Goal: Transaction & Acquisition: Purchase product/service

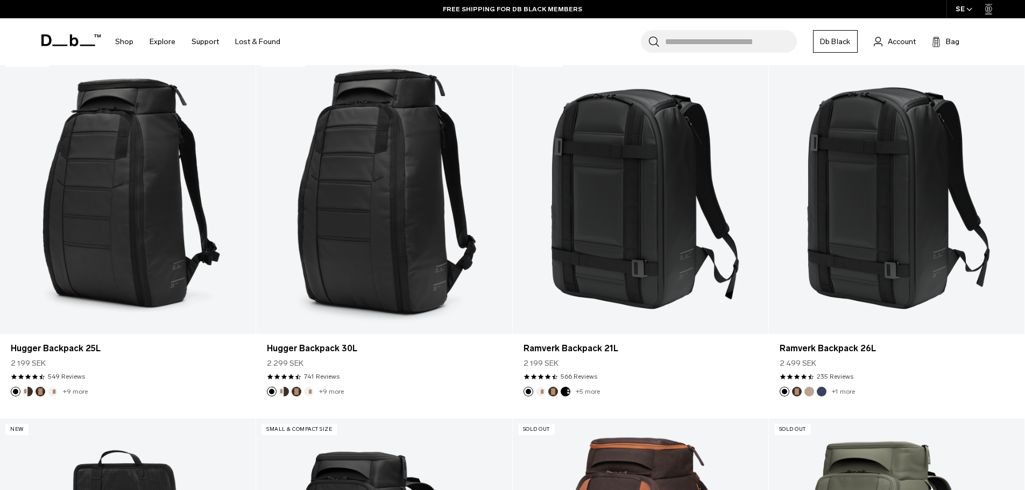
scroll to position [269, 0]
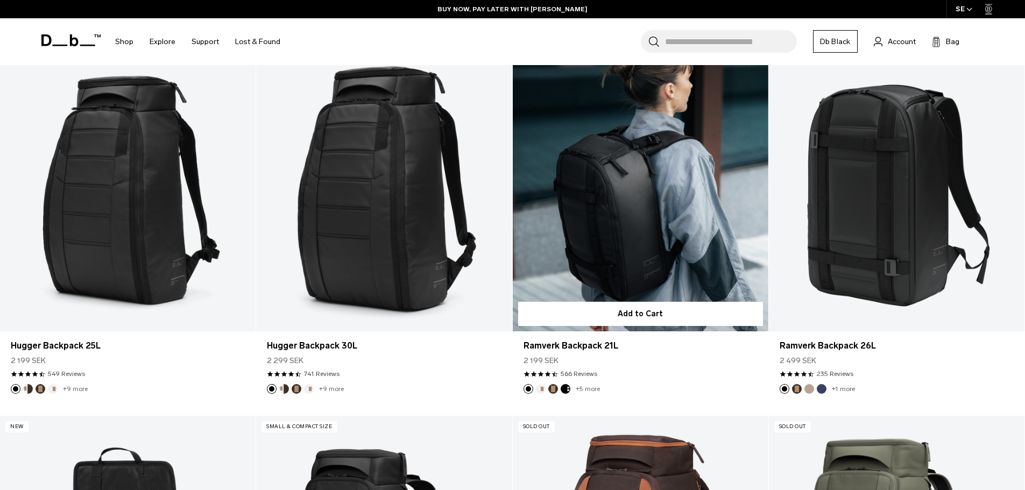
click at [560, 221] on link "Ramverk Backpack 21L" at bounding box center [641, 189] width 256 height 284
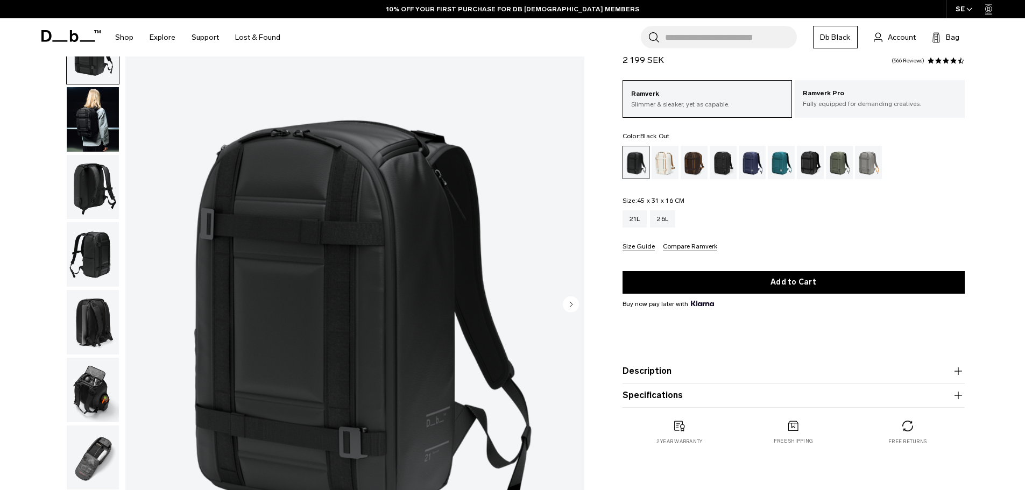
scroll to position [108, 0]
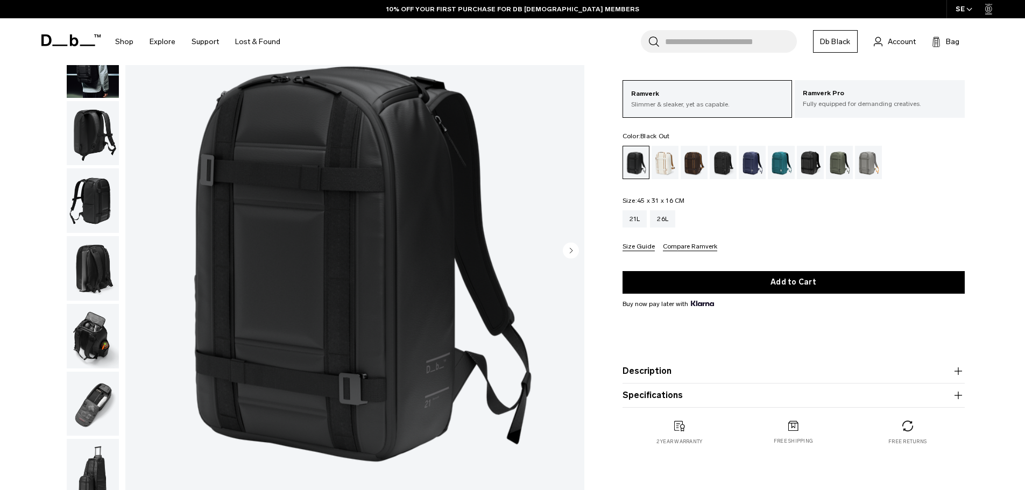
click at [570, 255] on circle "Next slide" at bounding box center [571, 250] width 16 height 16
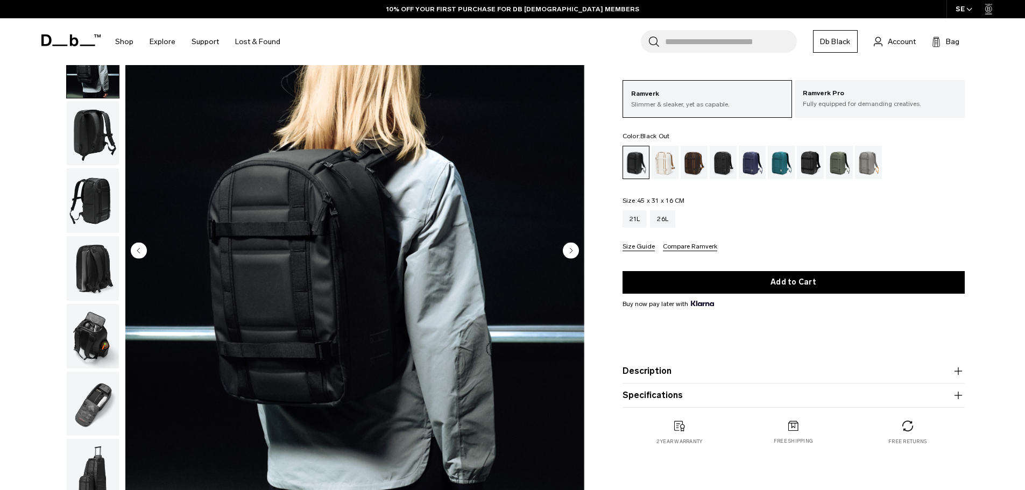
click at [570, 255] on circle "Next slide" at bounding box center [571, 250] width 16 height 16
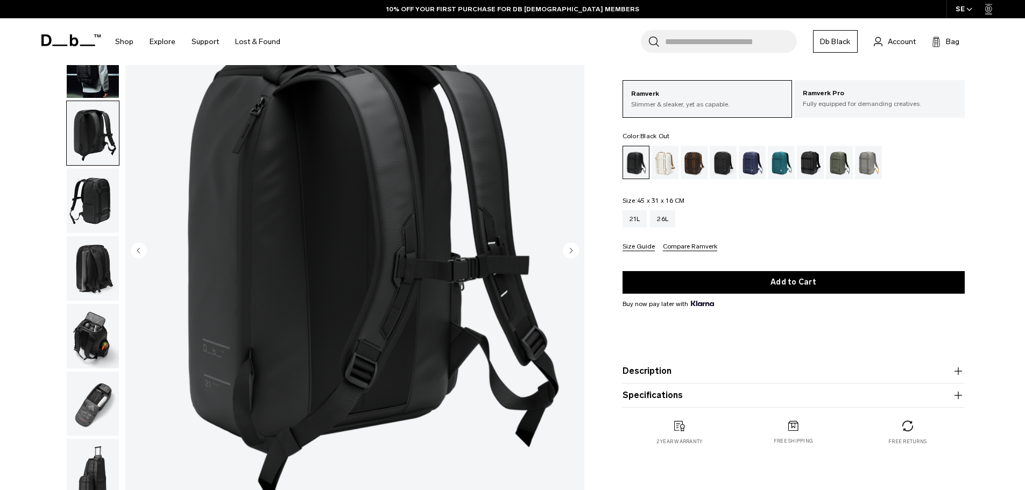
click at [570, 255] on circle "Next slide" at bounding box center [571, 250] width 16 height 16
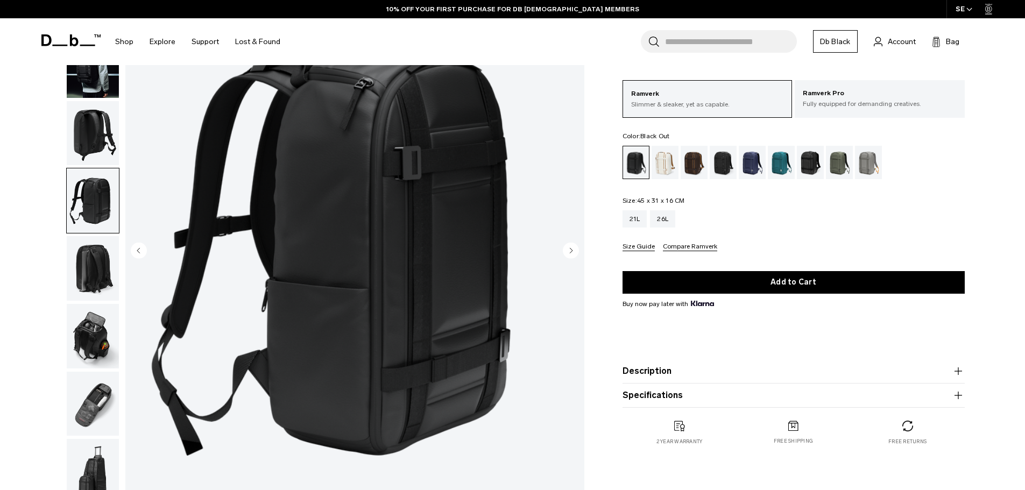
click at [570, 255] on circle "Next slide" at bounding box center [571, 250] width 16 height 16
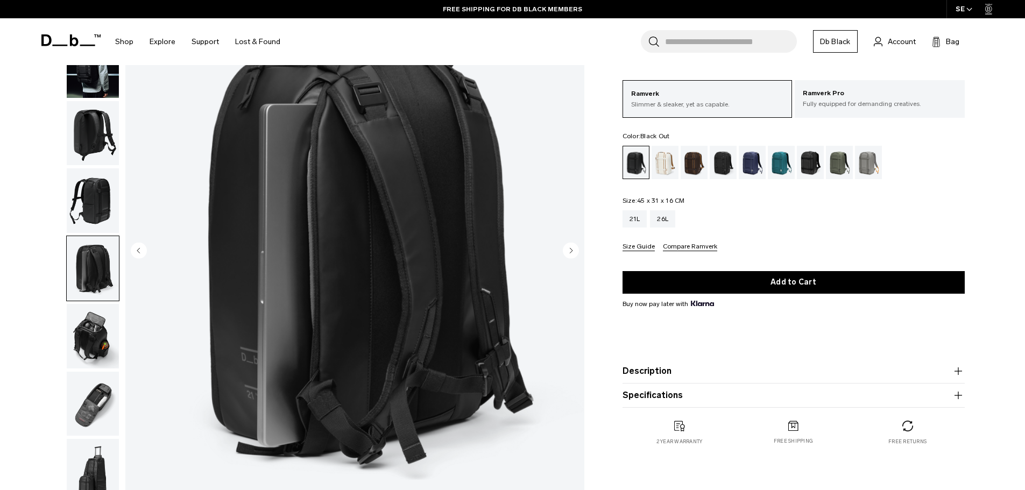
click at [570, 255] on circle "Next slide" at bounding box center [571, 250] width 16 height 16
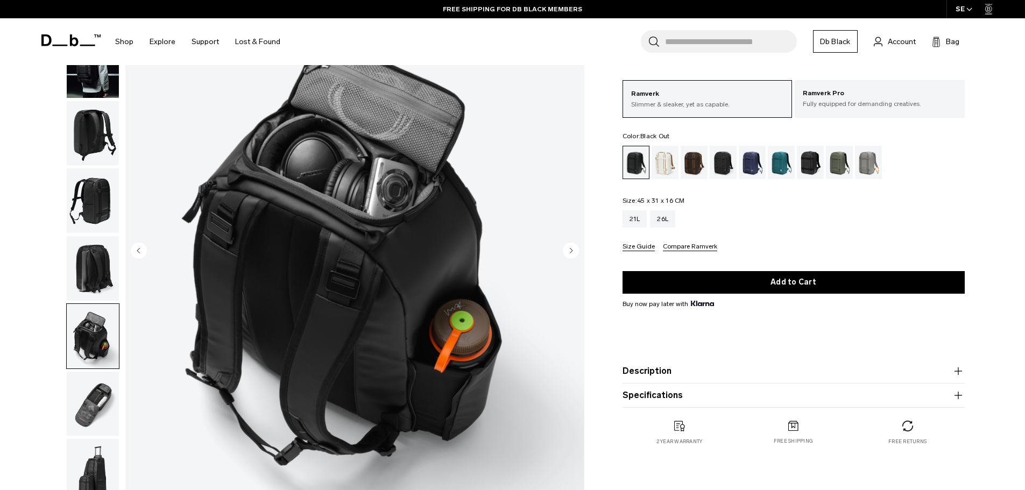
click at [570, 255] on circle "Next slide" at bounding box center [571, 250] width 16 height 16
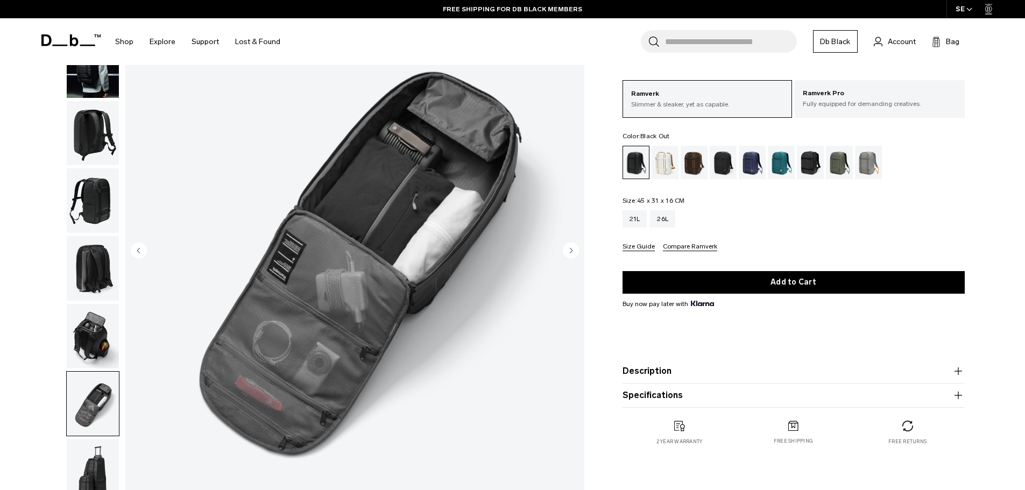
click at [570, 255] on circle "Next slide" at bounding box center [571, 250] width 16 height 16
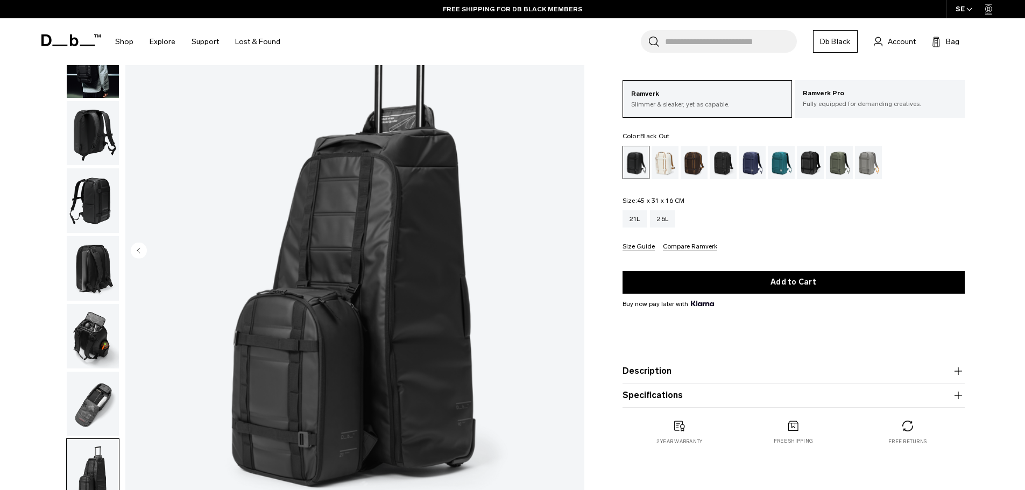
click at [570, 255] on img "8 / 8" at bounding box center [354, 251] width 459 height 573
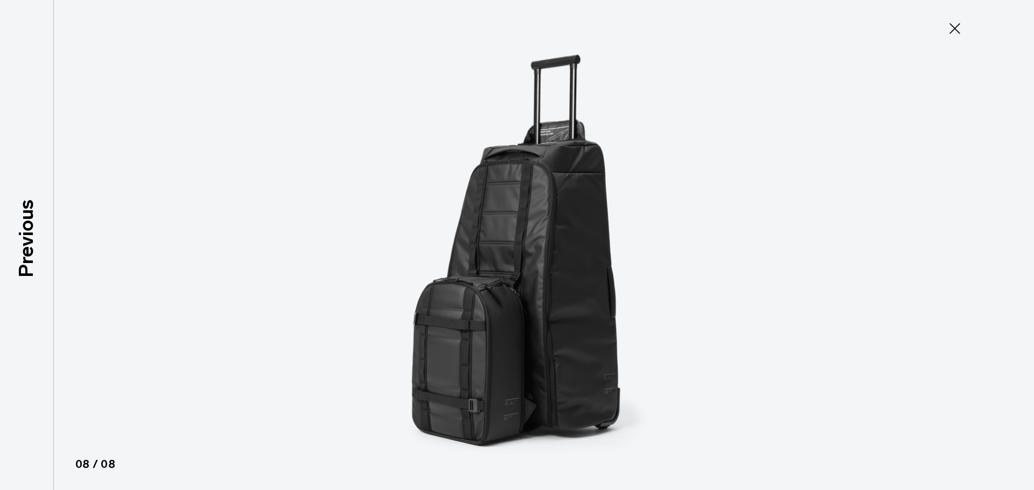
drag, startPoint x: 960, startPoint y: 26, endPoint x: 918, endPoint y: 68, distance: 59.4
click at [960, 26] on icon at bounding box center [954, 28] width 17 height 17
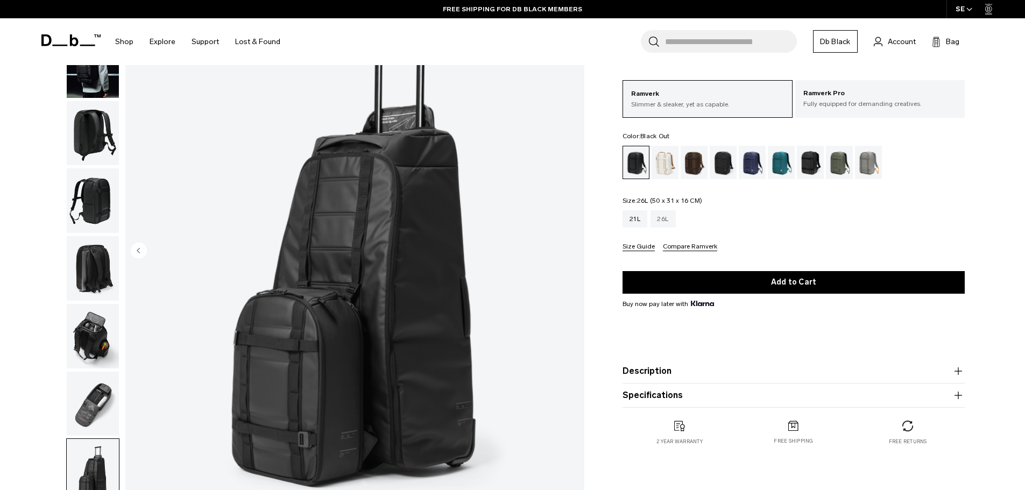
drag, startPoint x: 672, startPoint y: 216, endPoint x: 660, endPoint y: 221, distance: 13.3
click at [672, 216] on div "26L" at bounding box center [662, 218] width 25 height 17
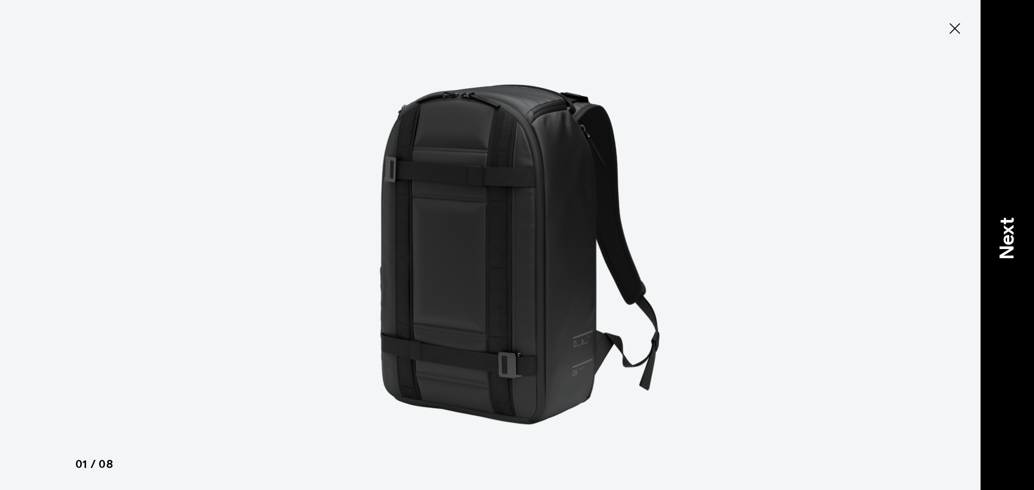
click at [1025, 257] on div "Next" at bounding box center [1007, 245] width 54 height 490
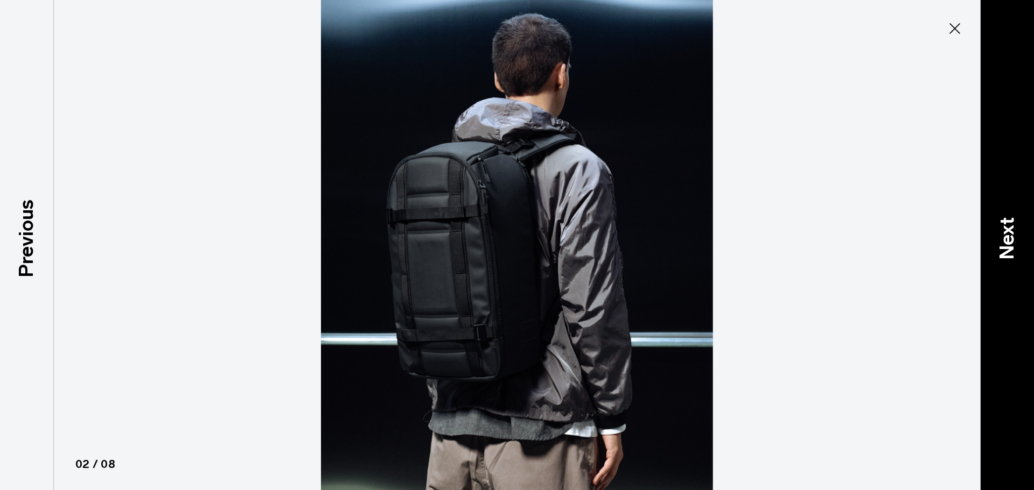
click at [1025, 257] on div "Next" at bounding box center [1007, 245] width 54 height 490
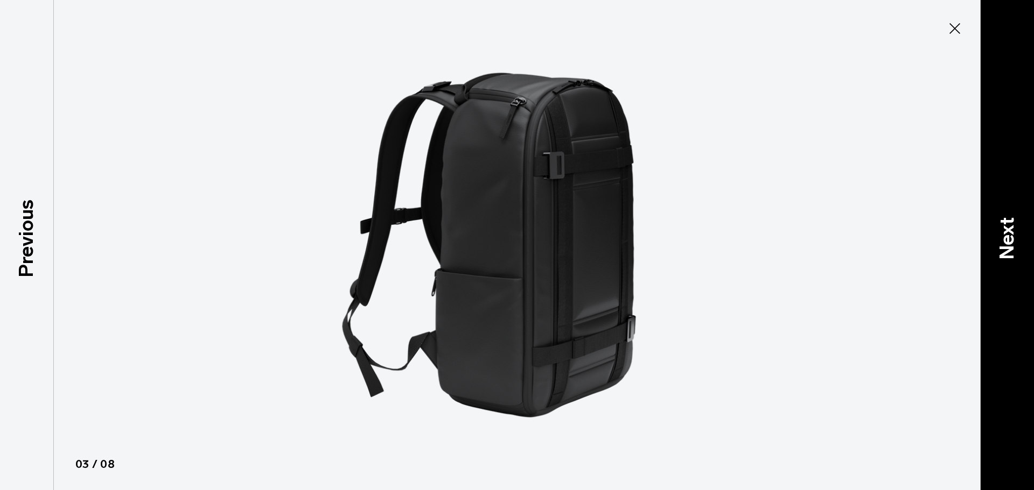
click at [1025, 257] on div "Next" at bounding box center [1007, 245] width 54 height 490
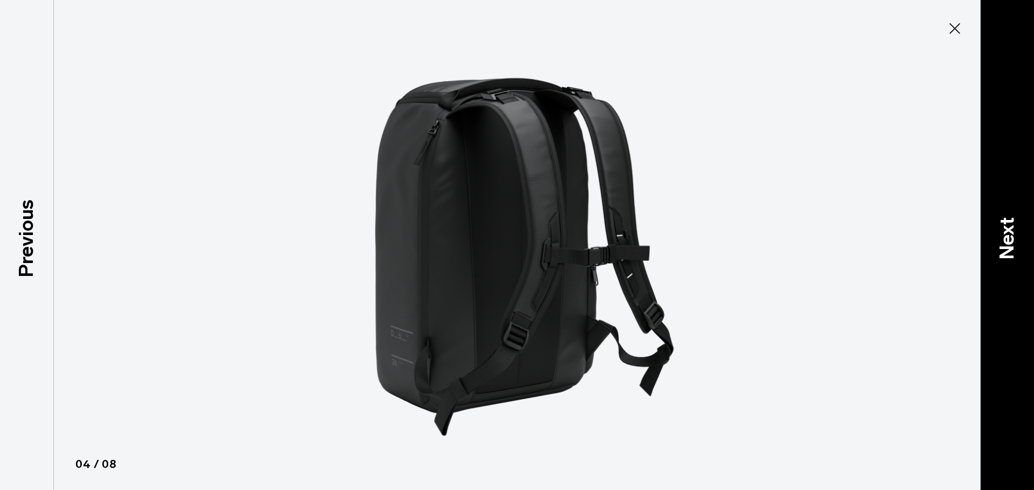
click at [1025, 257] on div "Next" at bounding box center [1007, 245] width 54 height 490
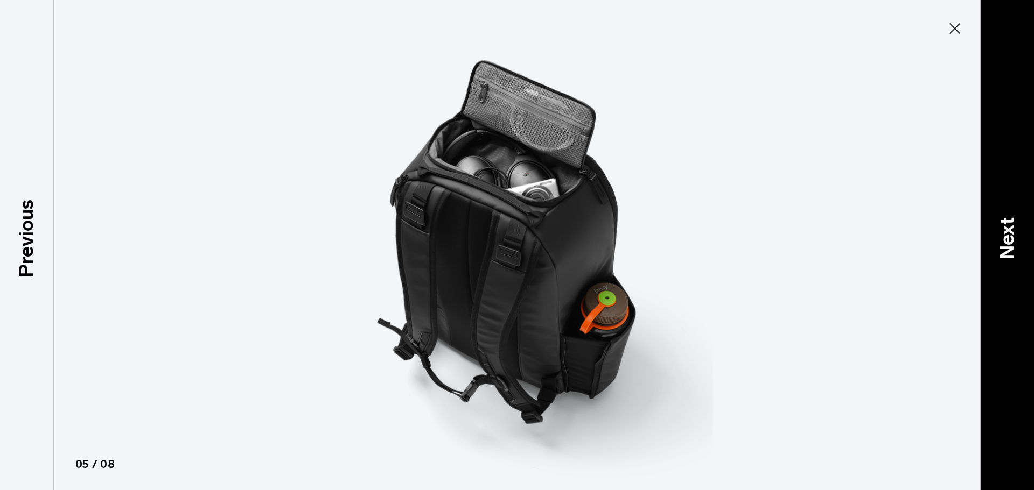
click at [1025, 257] on div "Next" at bounding box center [1007, 245] width 54 height 490
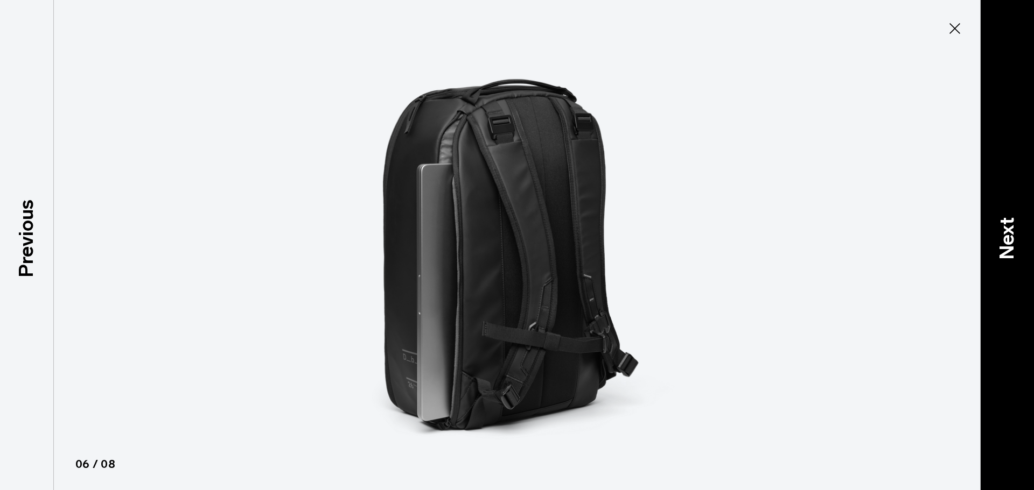
click at [1025, 257] on div "Next" at bounding box center [1007, 245] width 54 height 490
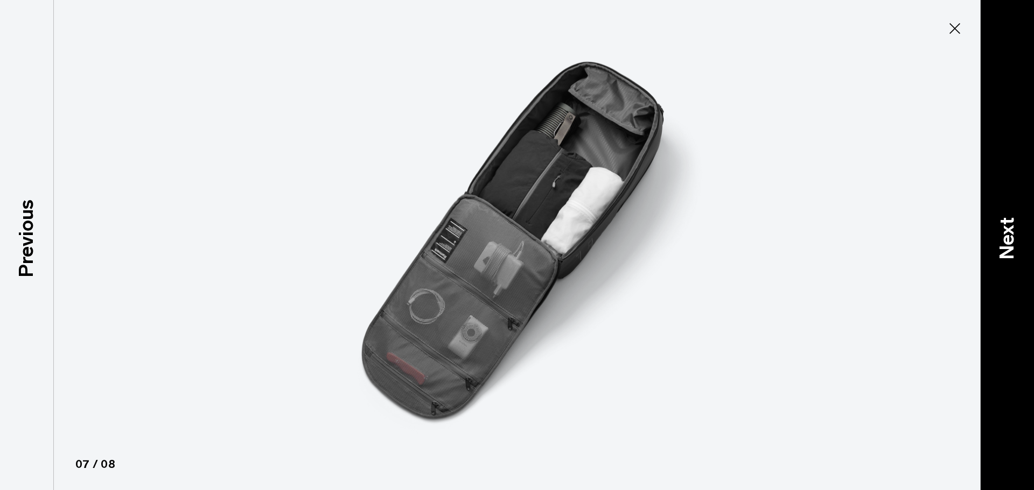
click at [1025, 257] on div "Next" at bounding box center [1007, 245] width 54 height 490
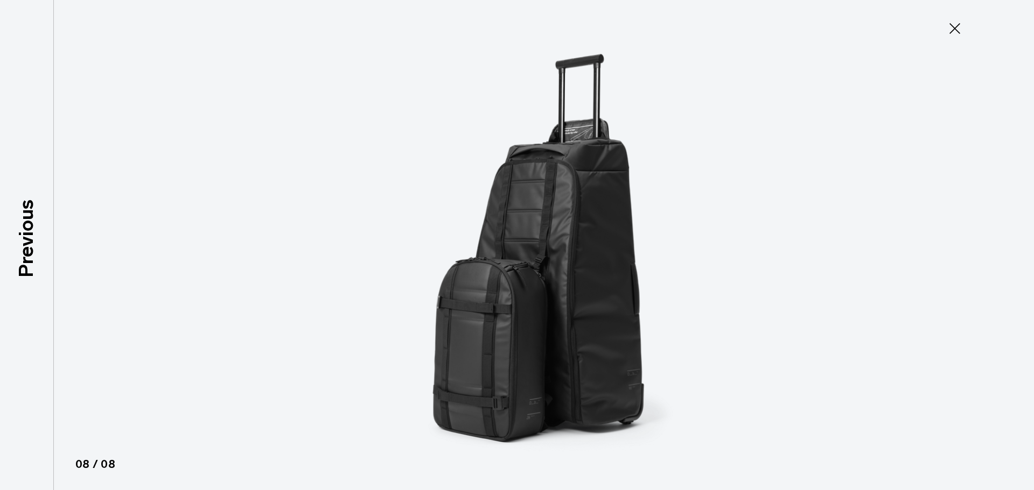
click at [1025, 257] on div at bounding box center [517, 245] width 1034 height 490
click at [953, 29] on icon at bounding box center [954, 28] width 17 height 17
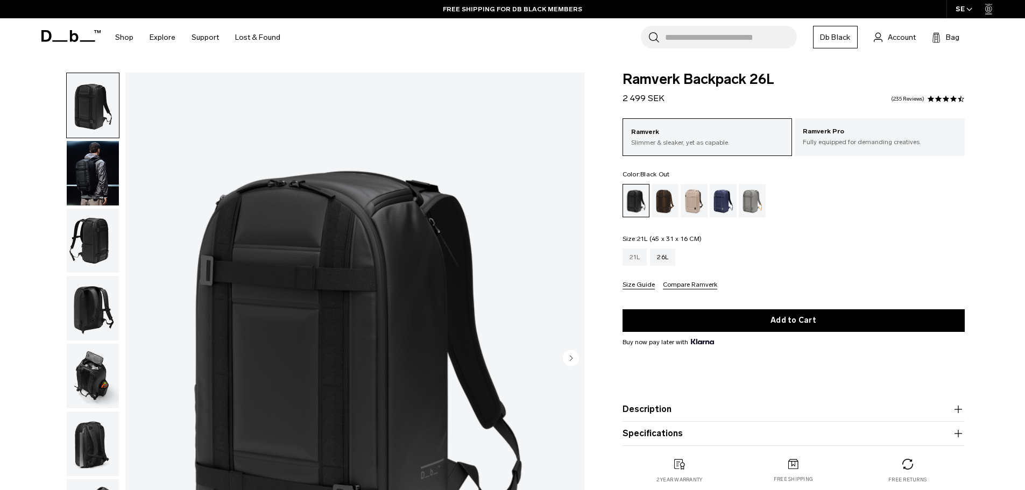
click at [636, 258] on div "21L" at bounding box center [635, 257] width 25 height 17
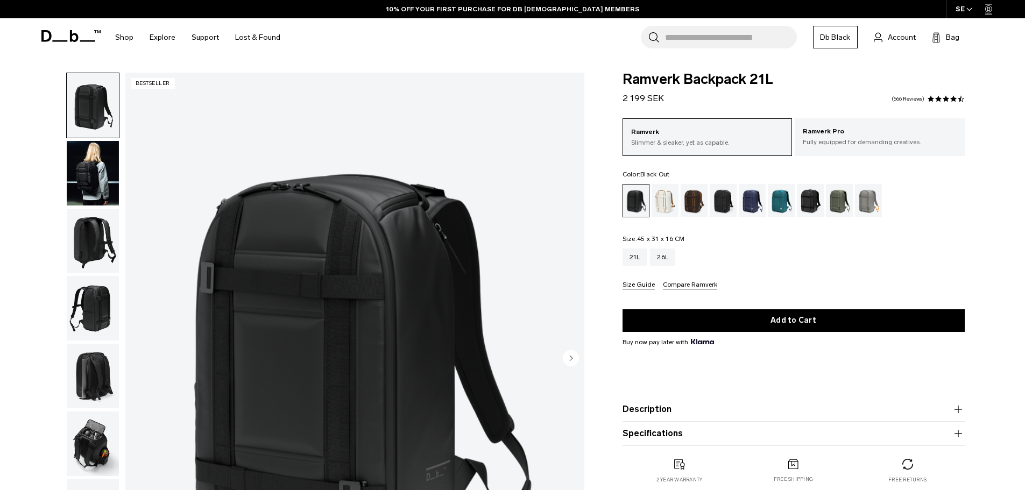
click at [96, 382] on img "button" at bounding box center [93, 376] width 52 height 65
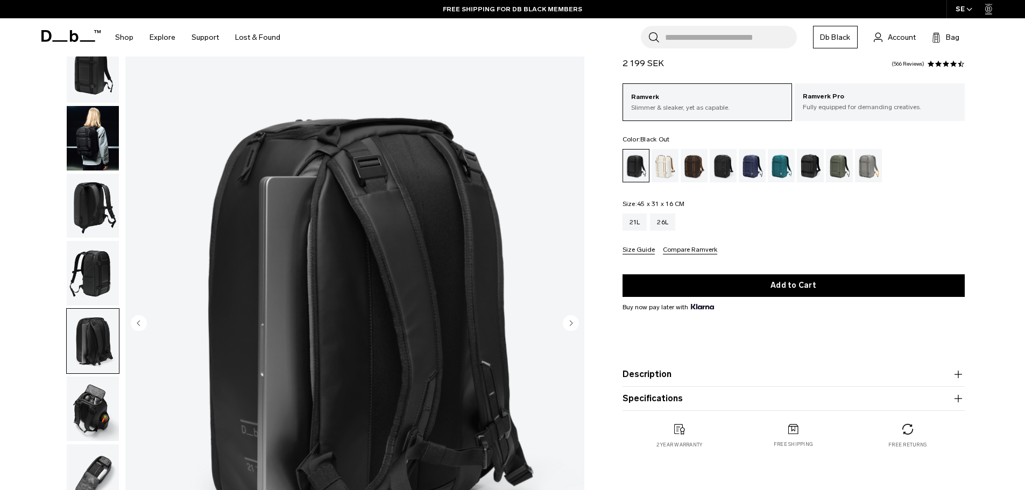
scroll to position [54, 0]
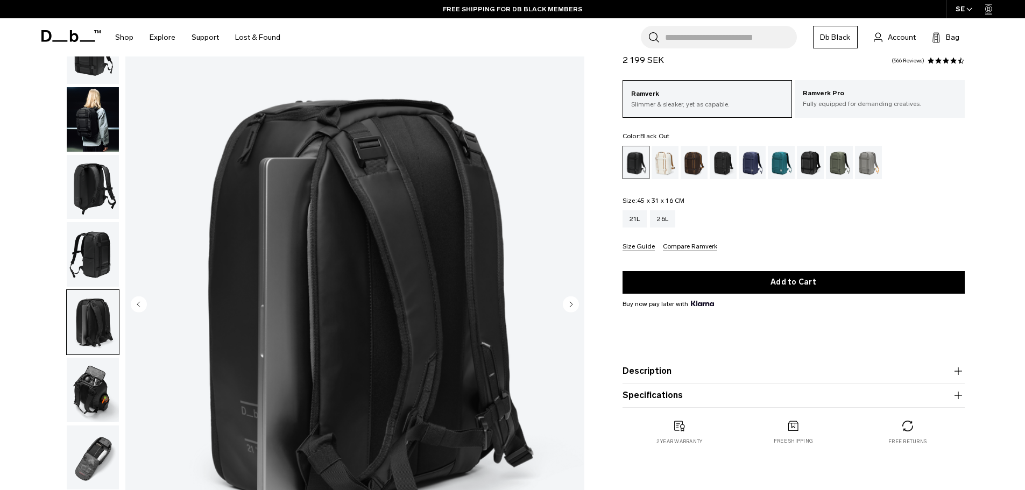
click at [71, 36] on icon at bounding box center [73, 36] width 9 height 12
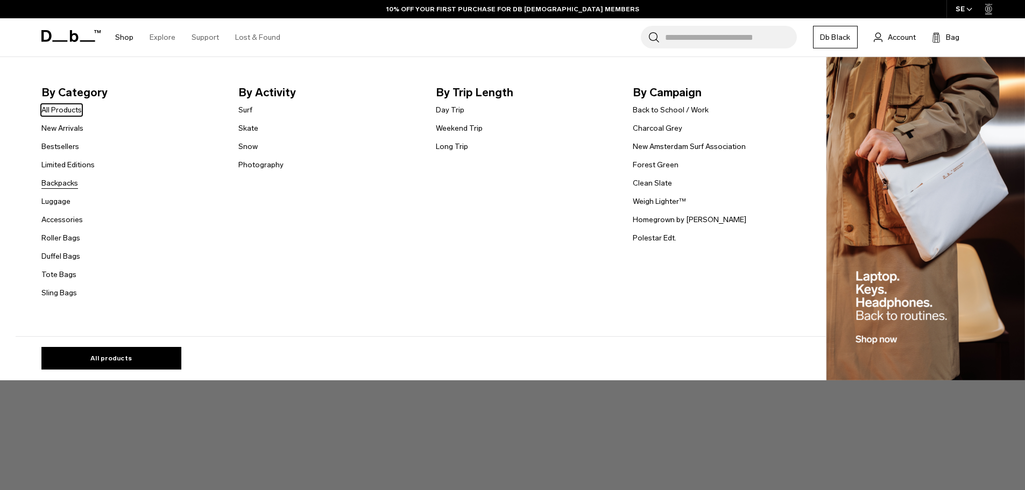
click at [75, 187] on link "Backpacks" at bounding box center [59, 183] width 37 height 11
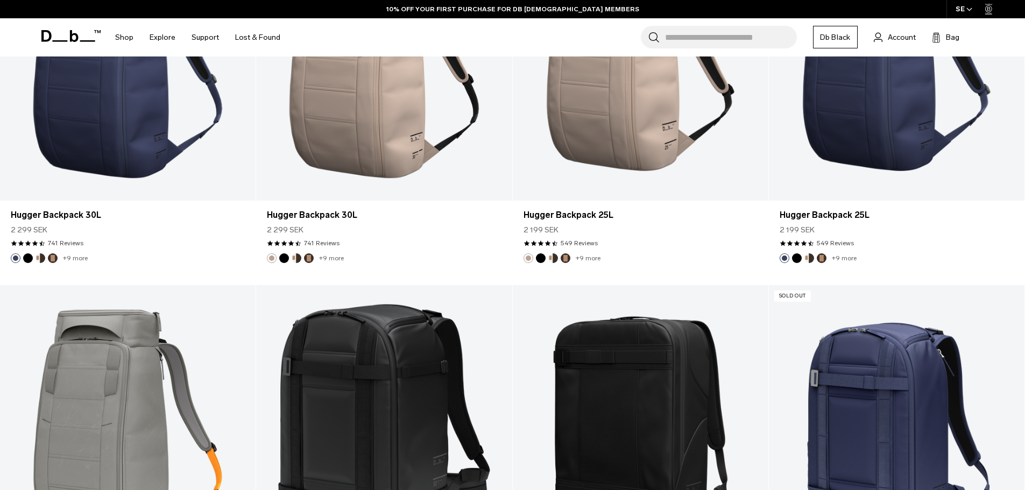
scroll to position [1130, 0]
